Goal: Understand process/instructions: Learn how to perform a task or action

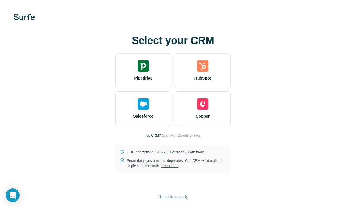
click at [184, 197] on span "I’ll do this manually" at bounding box center [172, 196] width 29 height 5
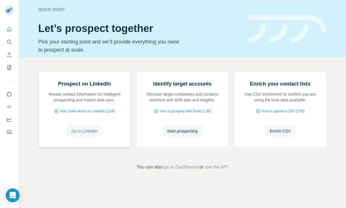
click at [88, 134] on span "Go to LinkedIn" at bounding box center [84, 131] width 26 height 6
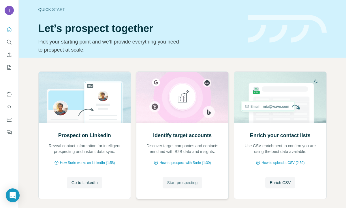
click at [193, 182] on span "Start prospecting" at bounding box center [182, 183] width 31 height 6
click at [94, 162] on span "How Surfe works on LinkedIn (1:58)" at bounding box center [87, 162] width 55 height 5
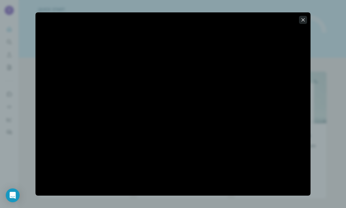
click at [301, 20] on icon "button" at bounding box center [303, 20] width 6 height 6
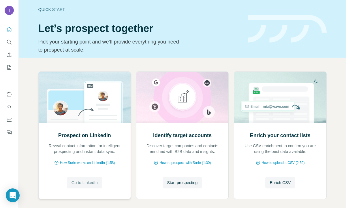
click at [91, 184] on span "Go to LinkedIn" at bounding box center [84, 183] width 26 height 6
